Goal: Task Accomplishment & Management: Manage account settings

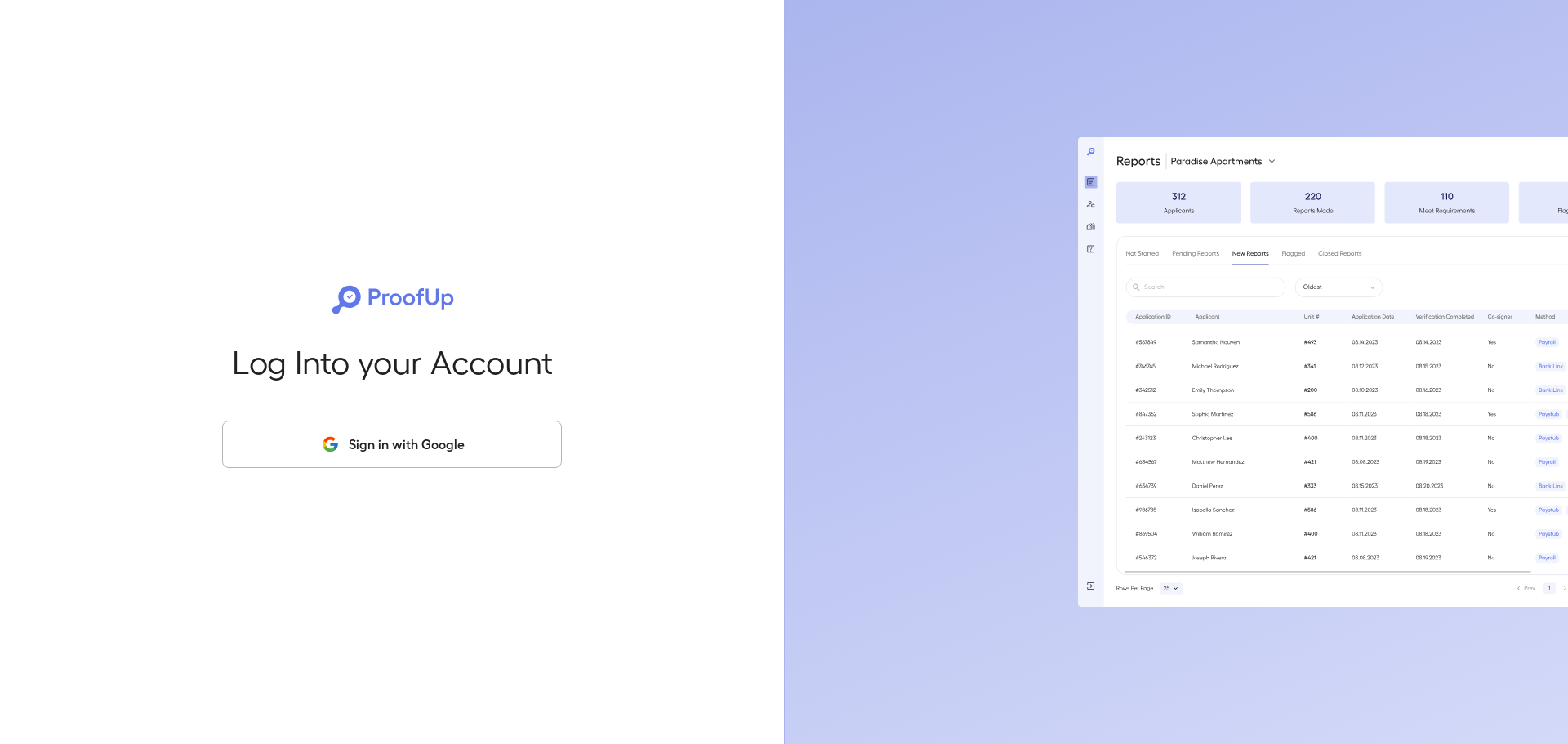
click at [405, 445] on button "Sign in with Google" at bounding box center [392, 444] width 340 height 47
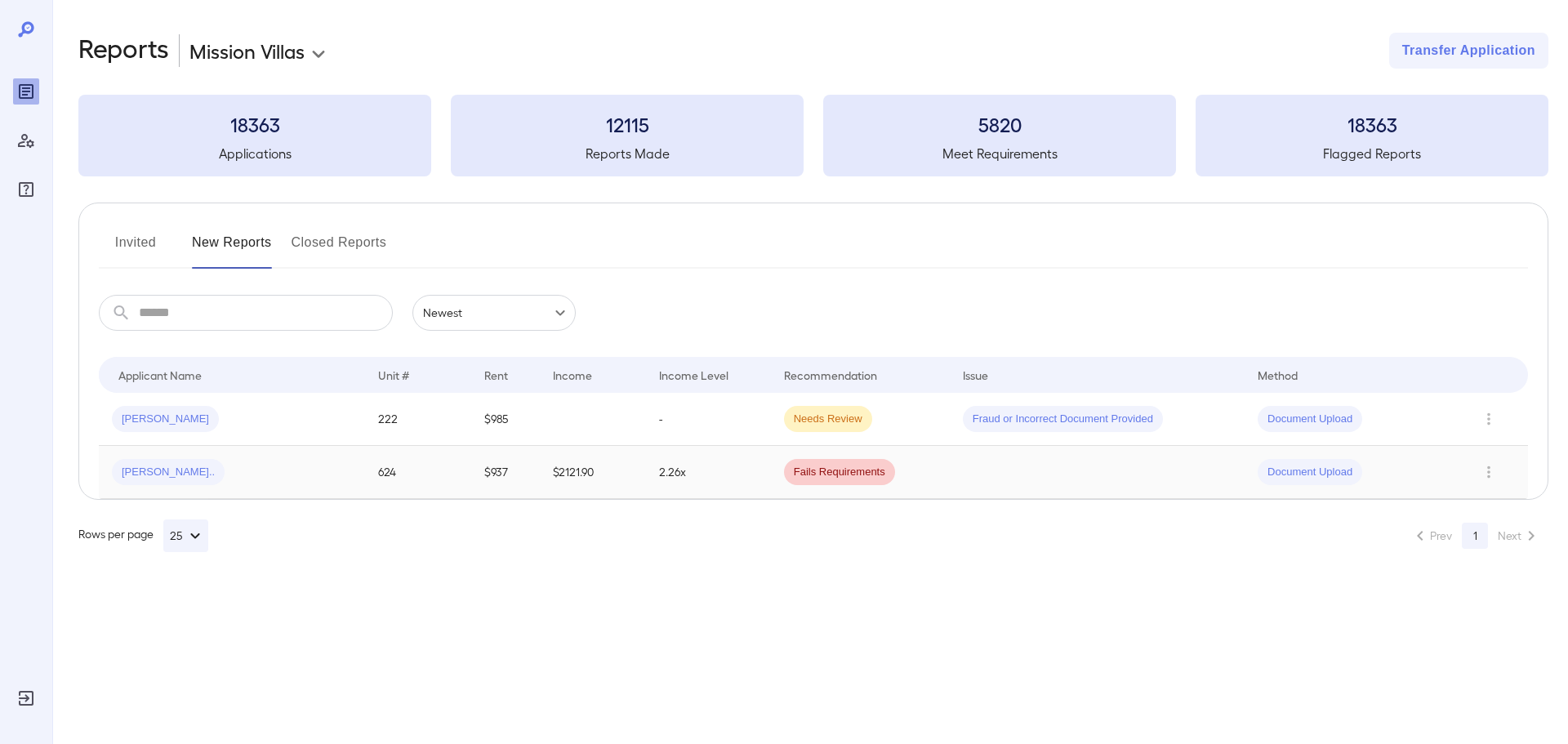
click at [159, 474] on span "[PERSON_NAME].." at bounding box center [168, 472] width 113 height 15
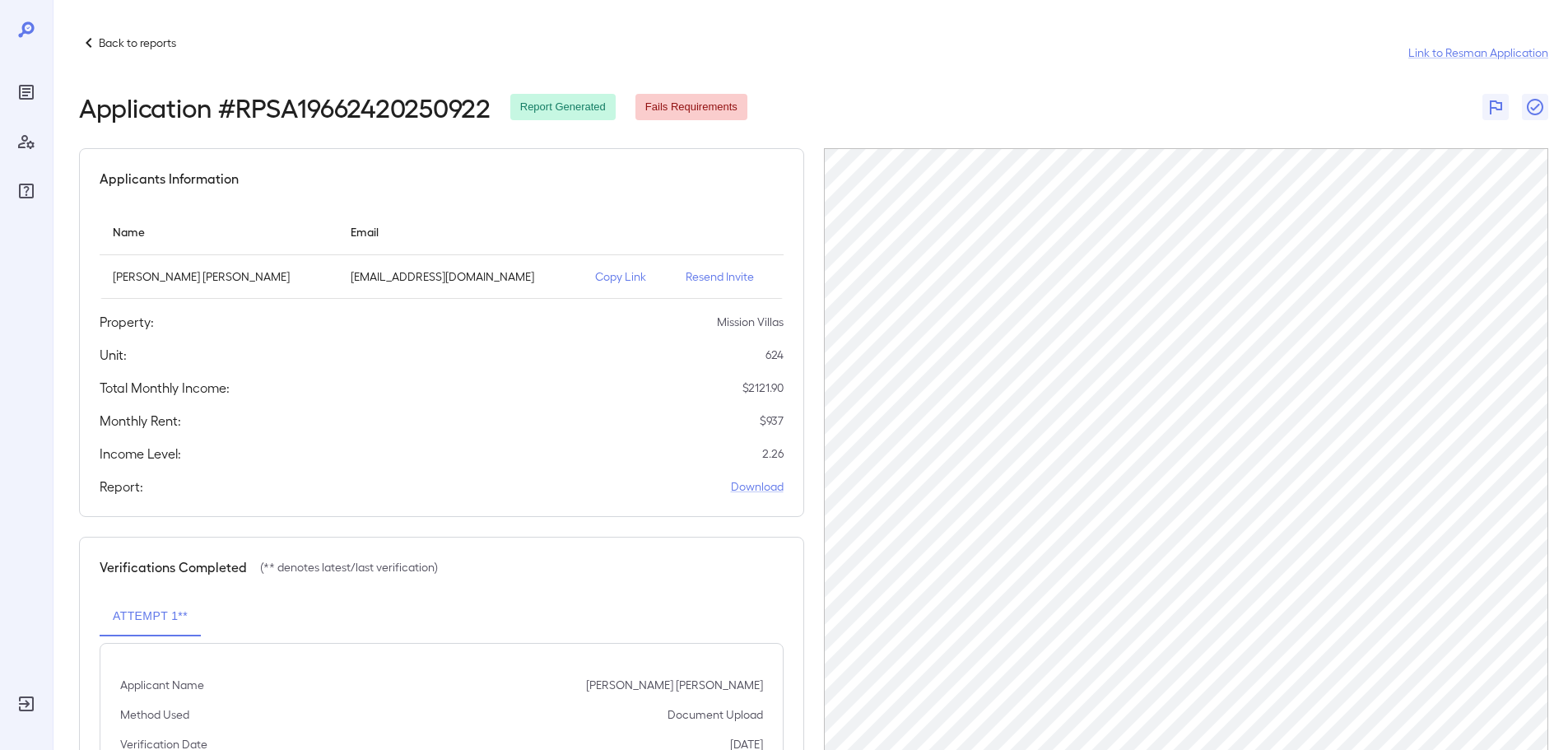
click at [88, 45] on icon at bounding box center [89, 42] width 5 height 10
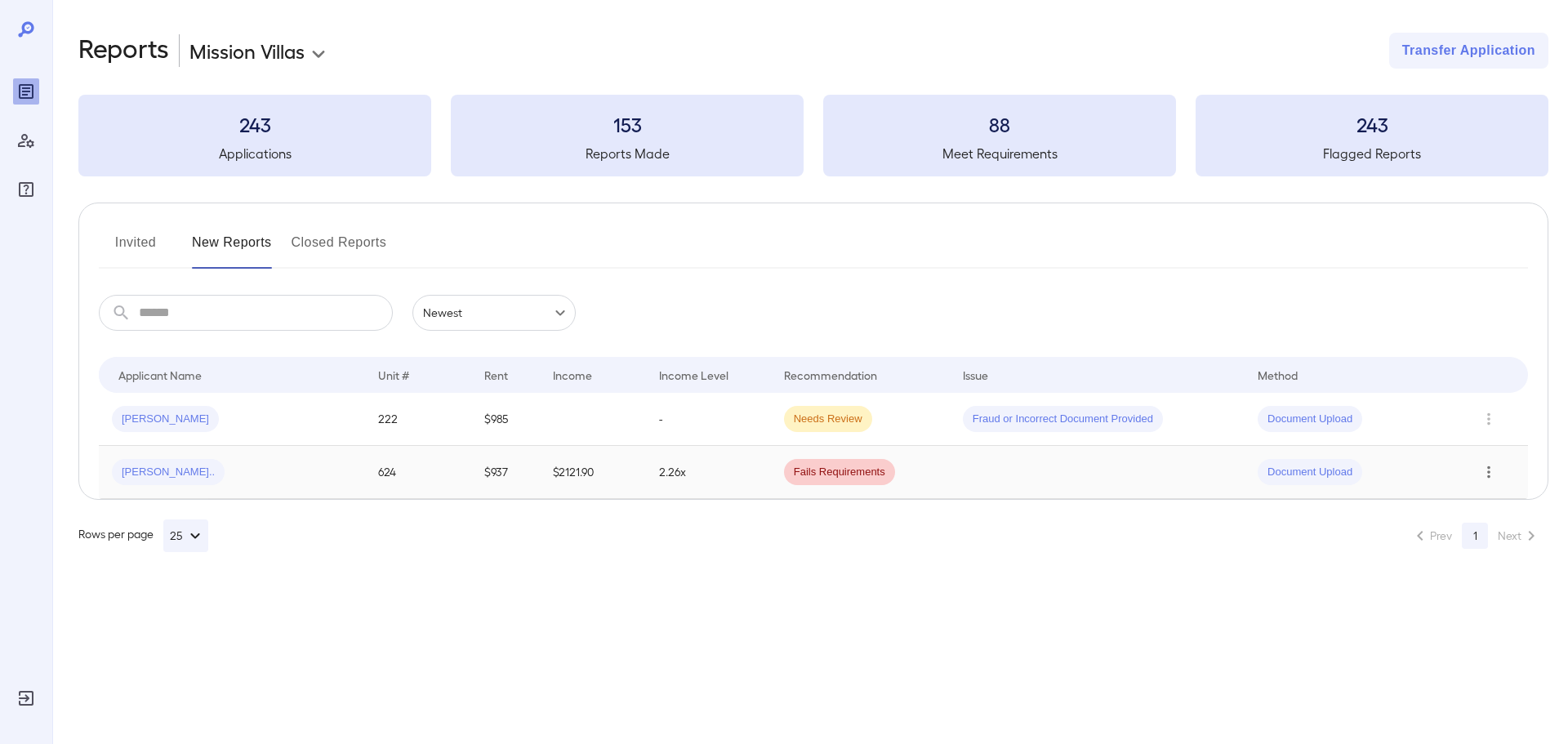
click at [1482, 473] on icon "Row Actions" at bounding box center [1489, 472] width 18 height 20
click at [1484, 539] on li "View Report" at bounding box center [1490, 531] width 129 height 26
click at [1486, 476] on icon "Row Actions" at bounding box center [1489, 472] width 18 height 20
click at [1471, 592] on li "Close Report" at bounding box center [1490, 582] width 129 height 26
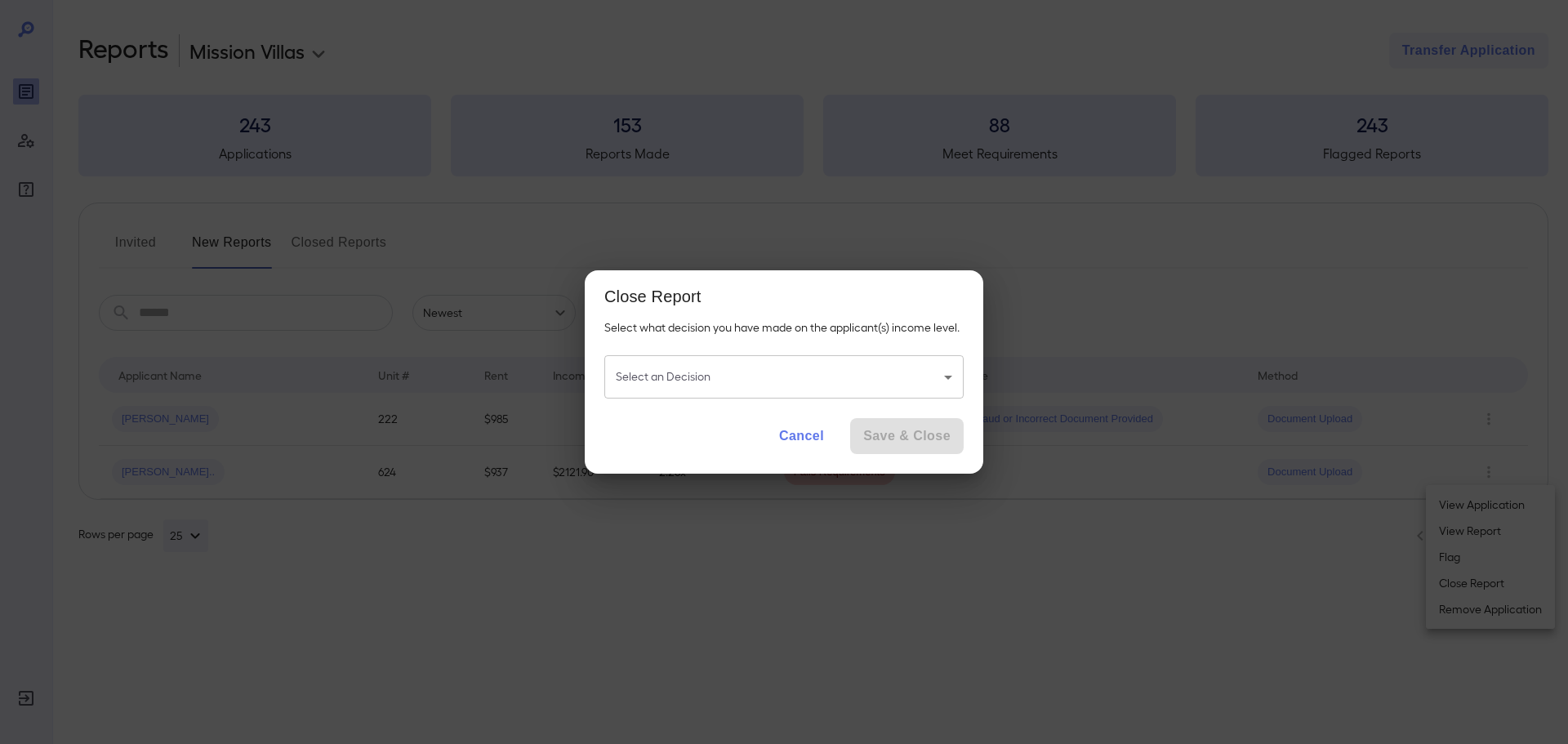
click at [896, 389] on body "**********" at bounding box center [784, 372] width 1568 height 744
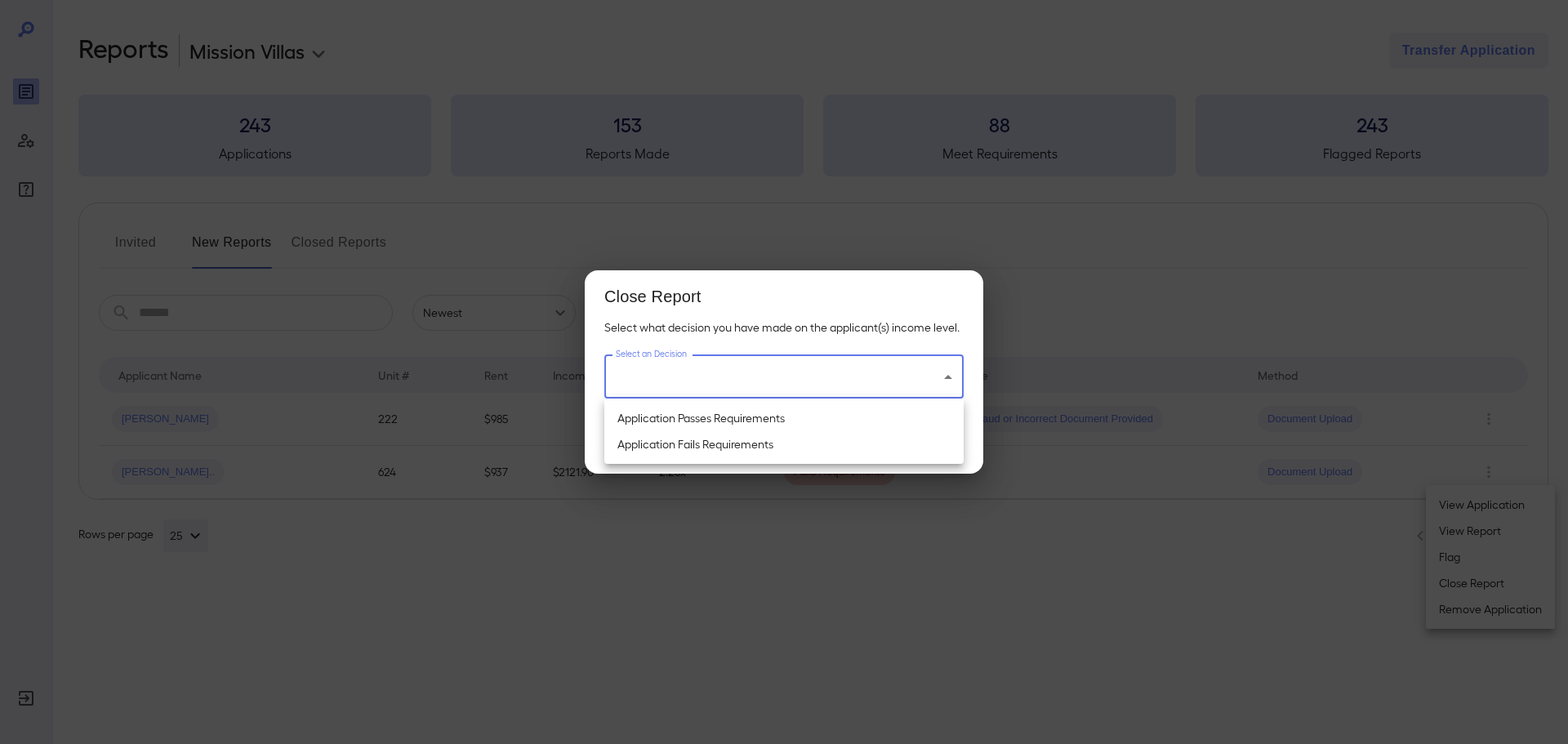
click at [800, 415] on li "Application Passes Requirements" at bounding box center [784, 418] width 359 height 26
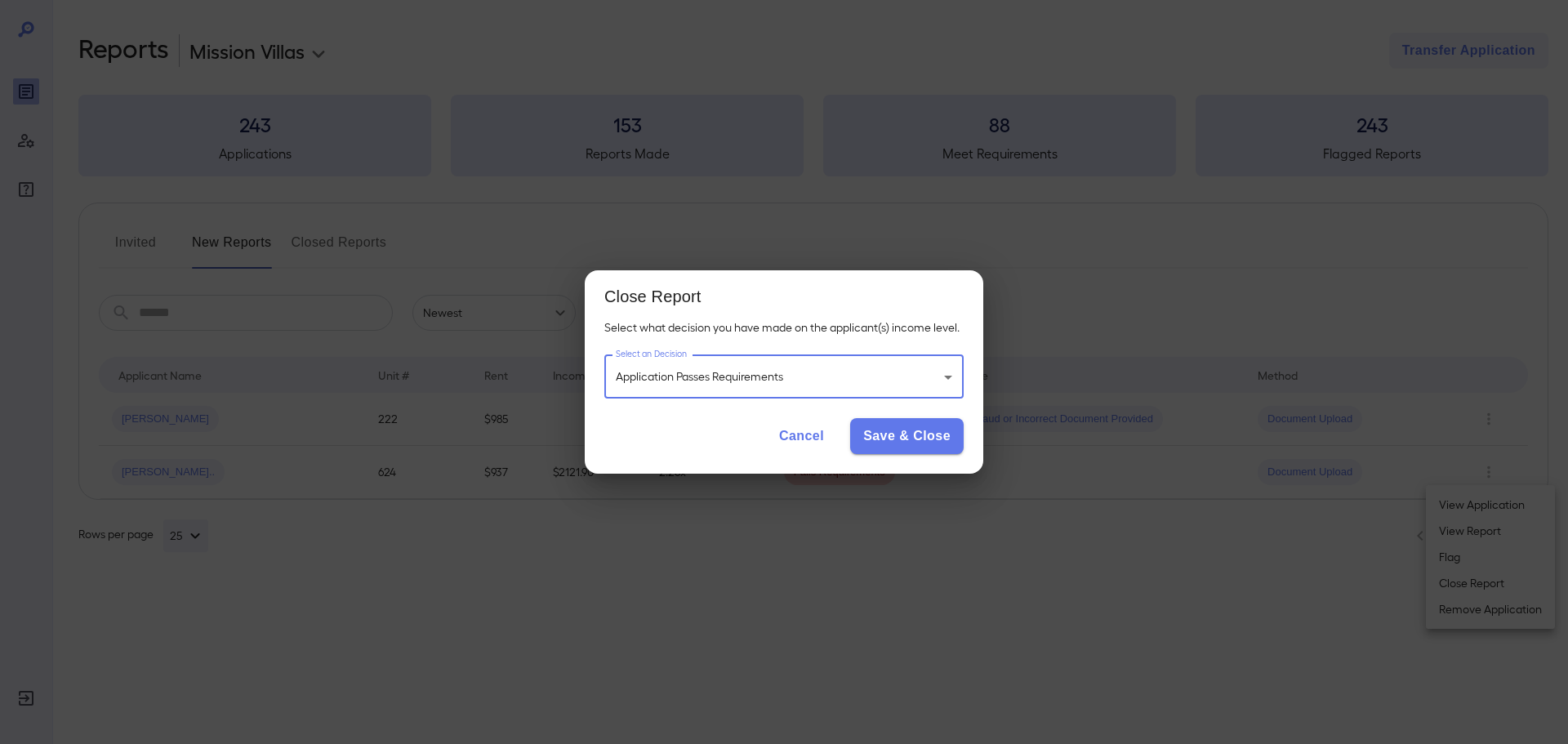
type input "**********"
click at [897, 428] on button "Save & Close" at bounding box center [908, 436] width 114 height 36
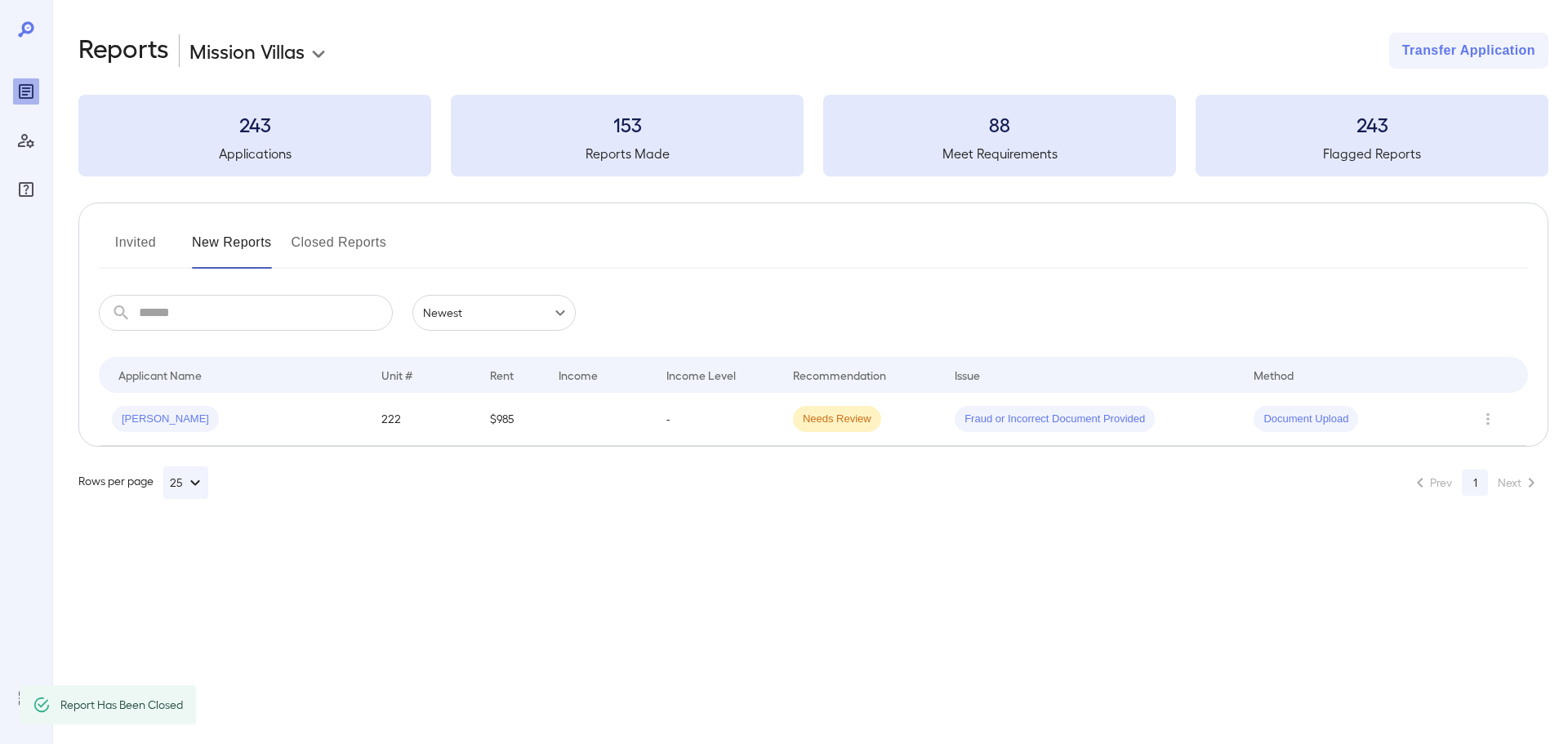
drag, startPoint x: 613, startPoint y: 528, endPoint x: 359, endPoint y: 476, distance: 259.3
click at [610, 525] on div "**********" at bounding box center [810, 266] width 1516 height 532
click at [134, 238] on button "Invited" at bounding box center [135, 249] width 74 height 39
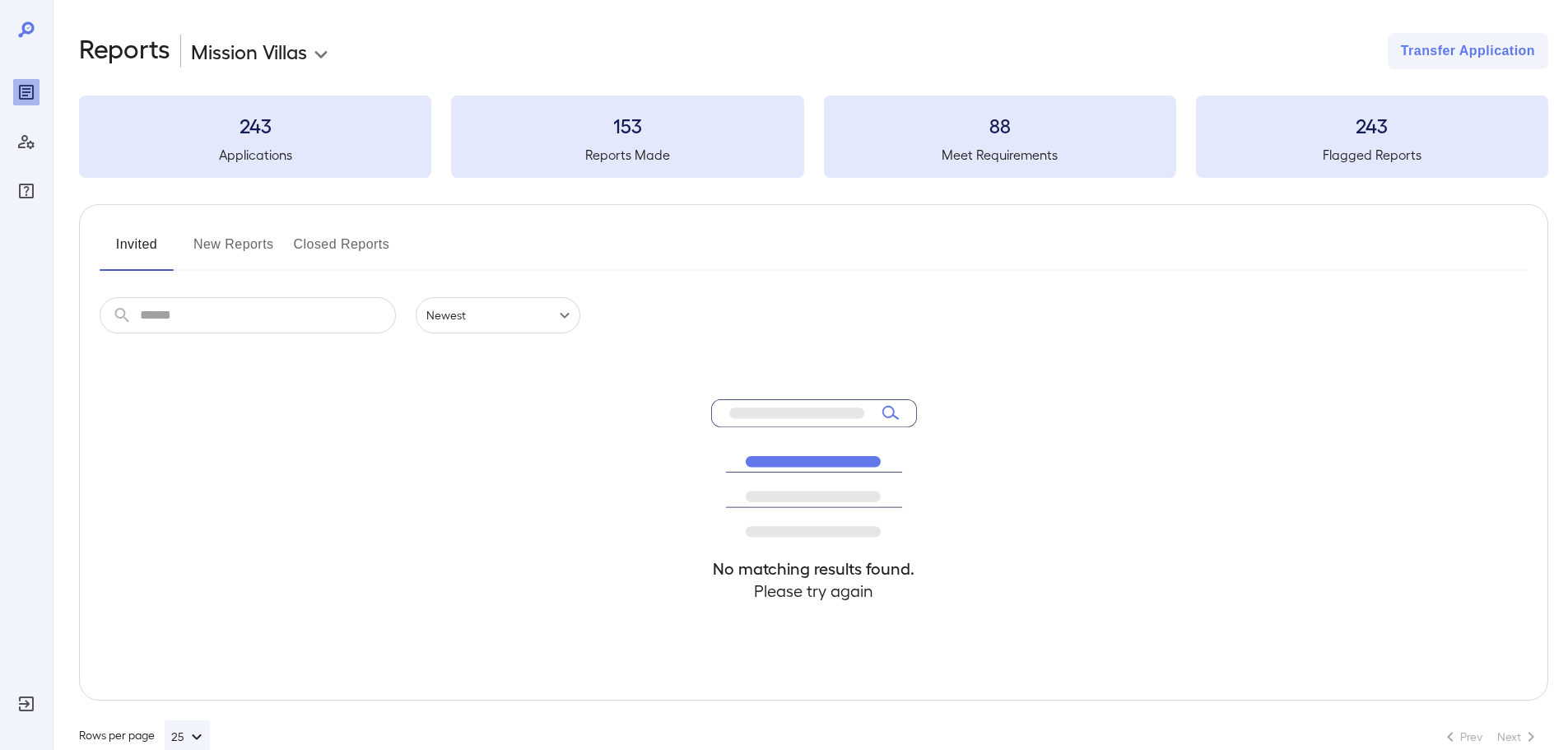
click at [215, 238] on button "New Reports" at bounding box center [234, 251] width 81 height 39
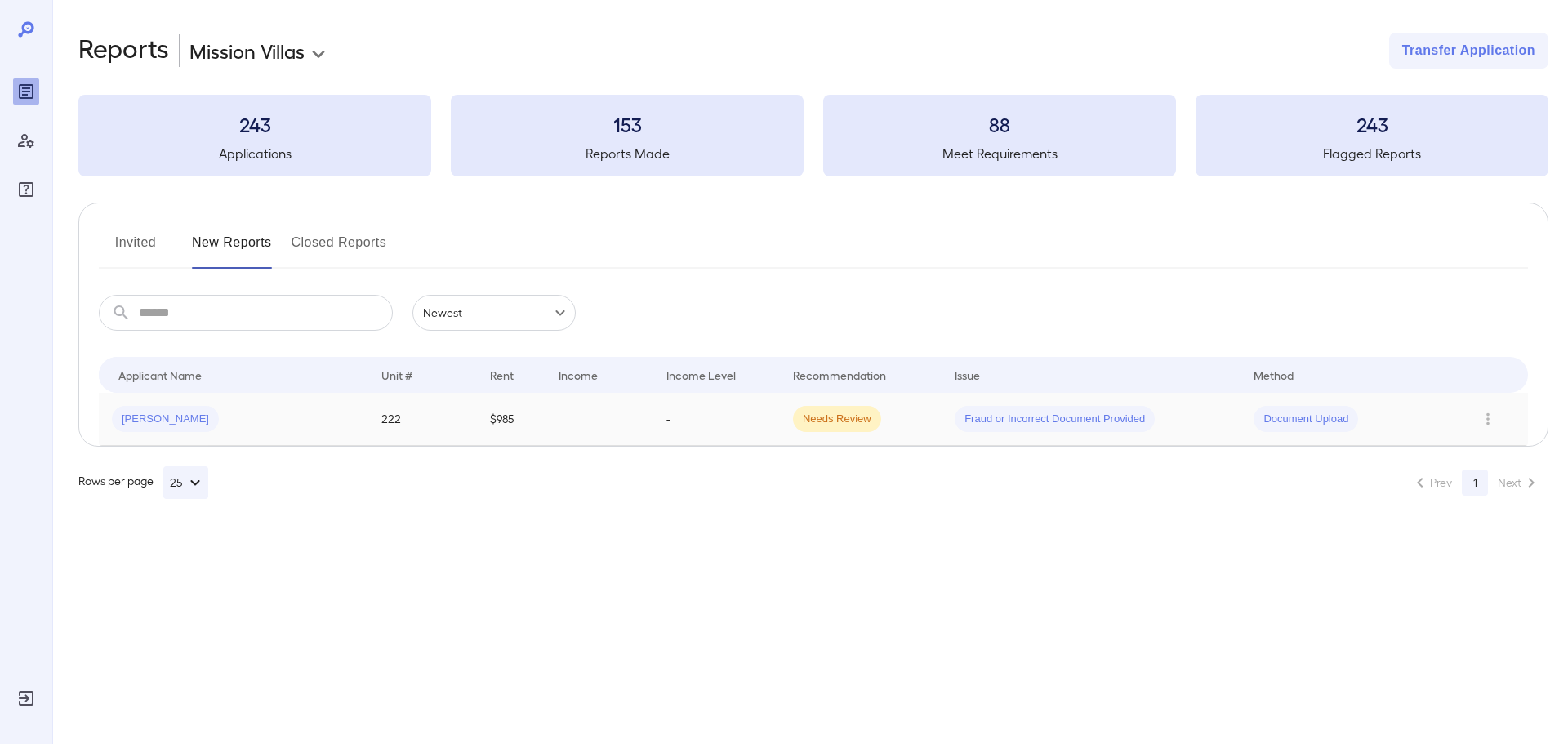
click at [746, 438] on td "-" at bounding box center [716, 420] width 126 height 53
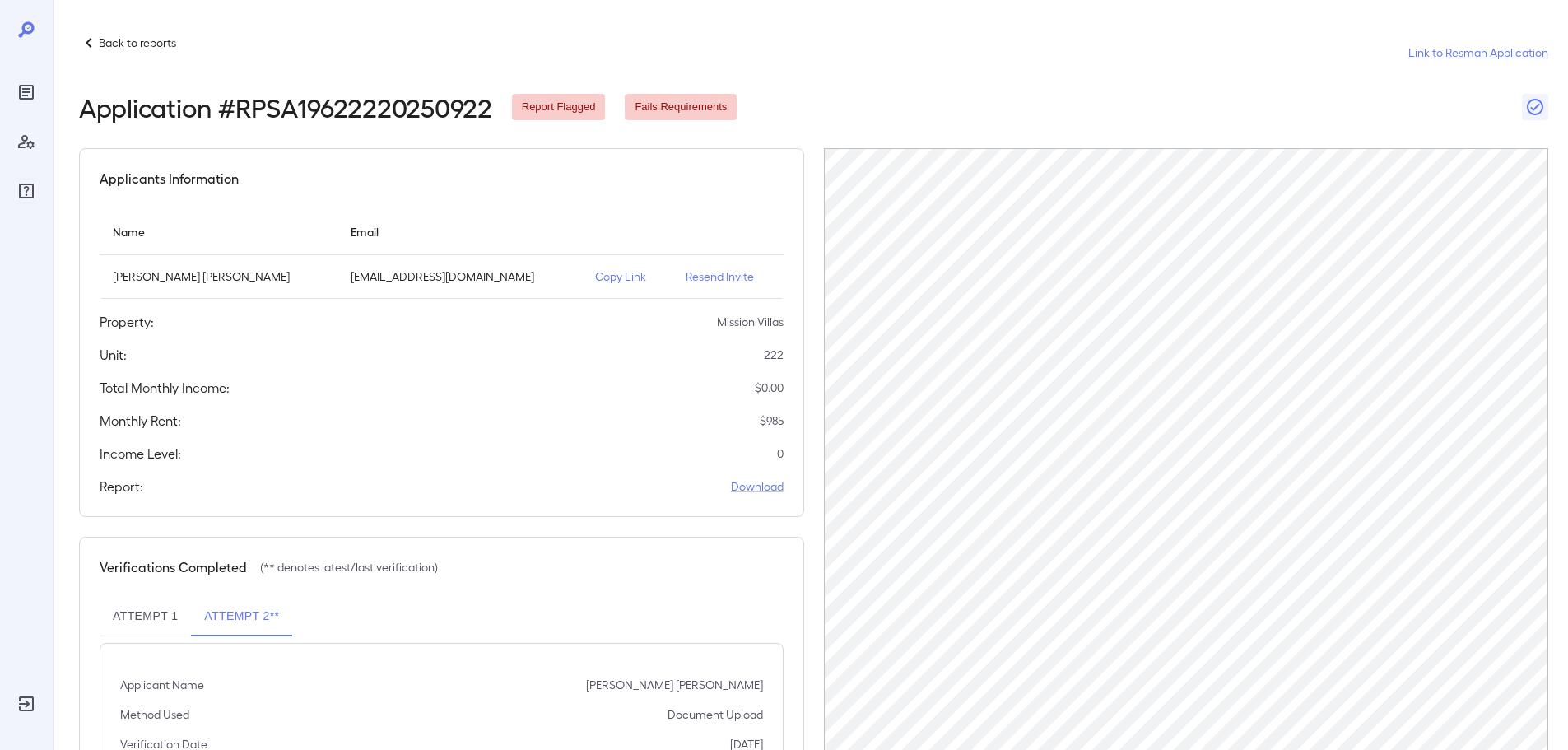
drag, startPoint x: 603, startPoint y: 278, endPoint x: 585, endPoint y: 259, distance: 26.2
click at [602, 277] on p "Copy Link" at bounding box center [627, 277] width 65 height 16
click at [87, 45] on icon at bounding box center [89, 42] width 5 height 10
